Goal: Task Accomplishment & Management: Manage account settings

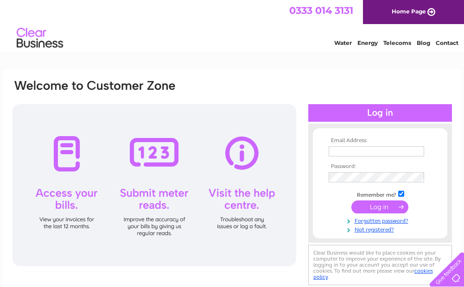
type input "[EMAIL_ADDRESS][DOMAIN_NAME]"
click at [372, 210] on input "submit" at bounding box center [379, 207] width 57 height 13
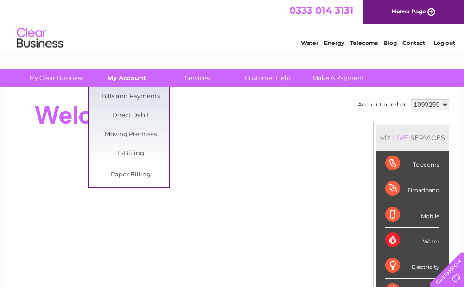
click at [132, 73] on link "My Account" at bounding box center [126, 77] width 76 height 17
click at [128, 99] on link "Bills and Payments" at bounding box center [130, 97] width 76 height 19
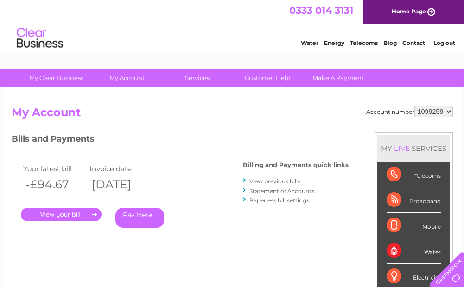
click at [446, 110] on select "1099259 1099305 1099564" at bounding box center [433, 111] width 38 height 11
select select "1099305"
click at [414, 106] on select "1099259 1099305 1099564" at bounding box center [433, 111] width 38 height 11
